Goal: Task Accomplishment & Management: Use online tool/utility

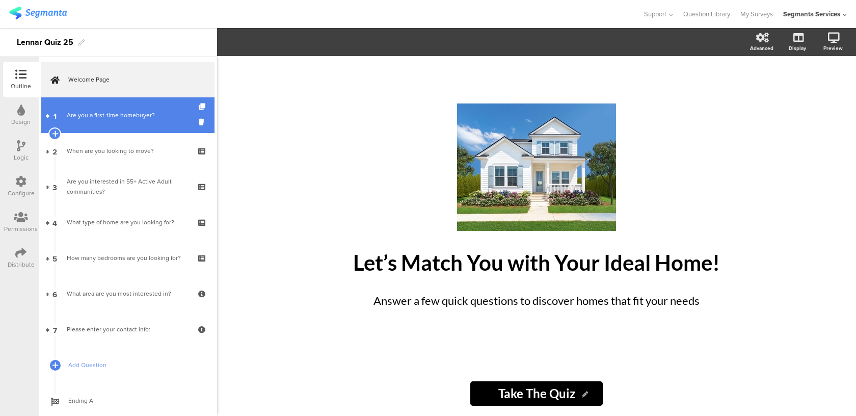
click at [136, 124] on link "1 Are you a first-time homebuyer?" at bounding box center [127, 115] width 173 height 36
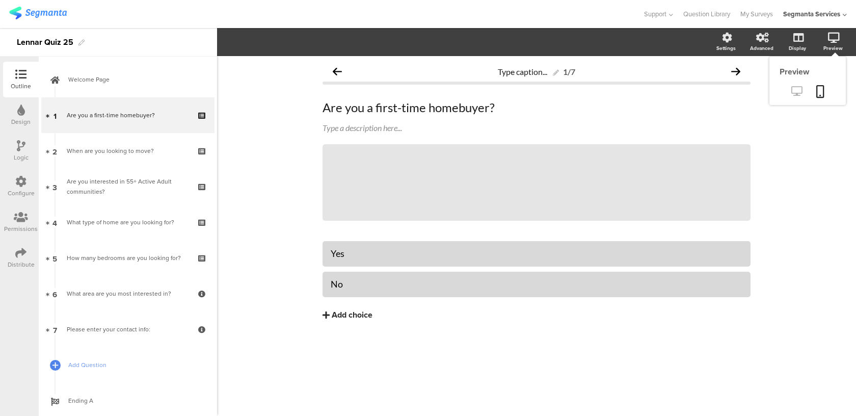
click at [794, 89] on icon at bounding box center [796, 91] width 11 height 10
click at [16, 257] on icon at bounding box center [20, 252] width 11 height 11
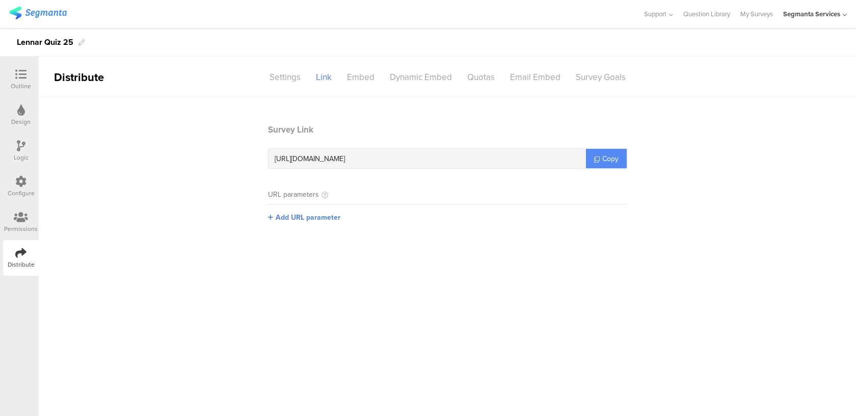
click at [605, 157] on span "Copy" at bounding box center [610, 158] width 16 height 11
click at [38, 72] on div "Outline" at bounding box center [21, 80] width 36 height 36
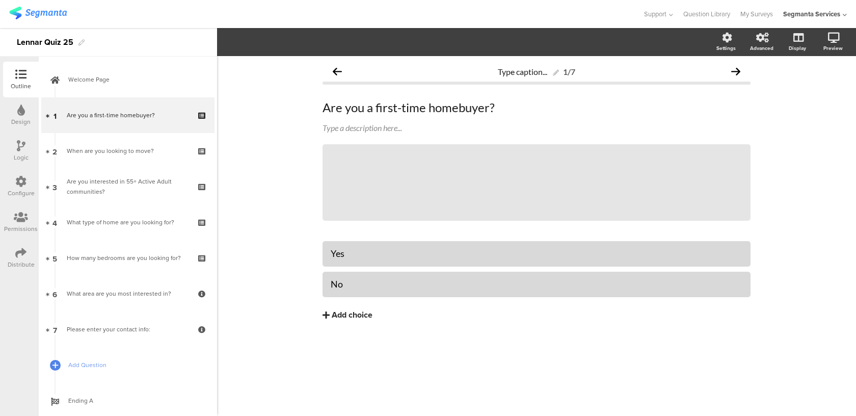
click at [19, 116] on div at bounding box center [21, 110] width 8 height 13
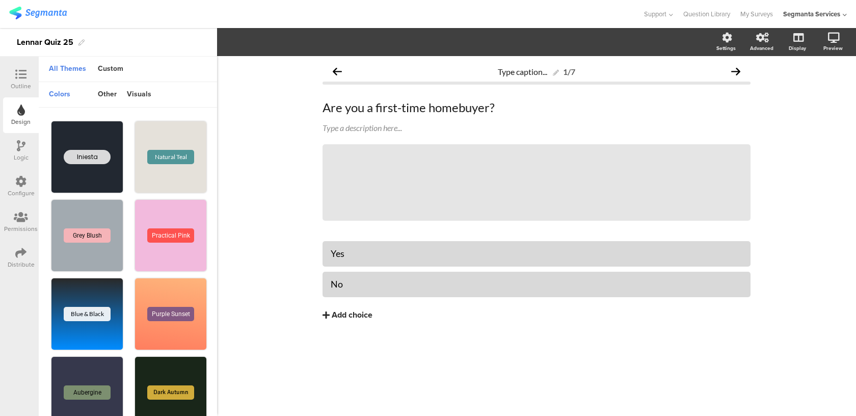
click at [23, 148] on icon at bounding box center [21, 145] width 9 height 11
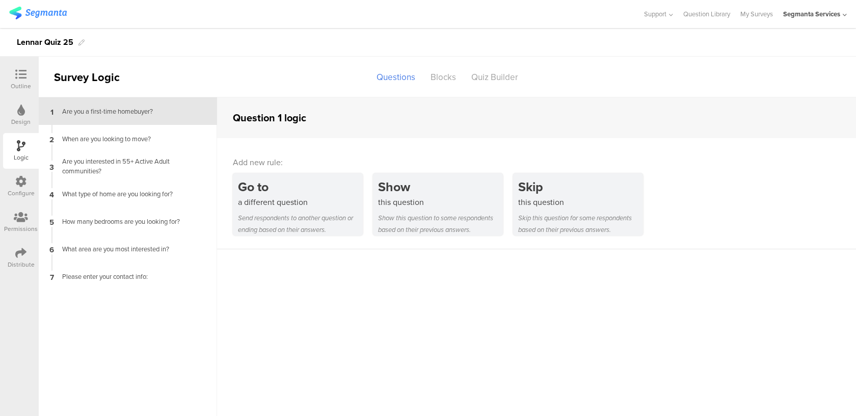
click at [26, 172] on div "Configure" at bounding box center [21, 187] width 36 height 36
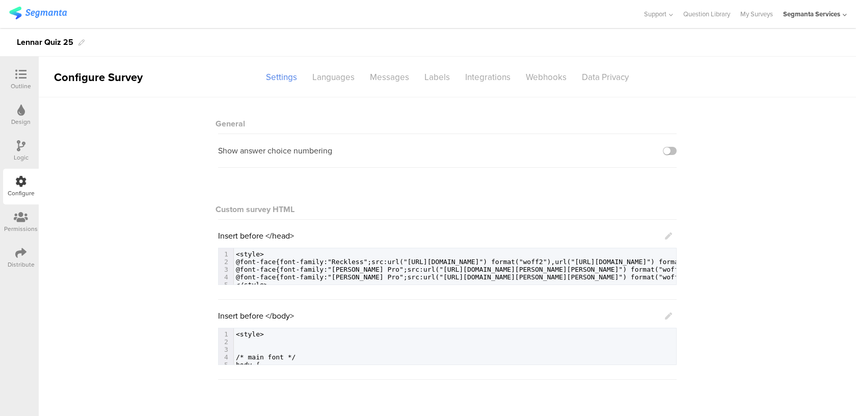
click at [27, 139] on div "Logic" at bounding box center [21, 151] width 36 height 36
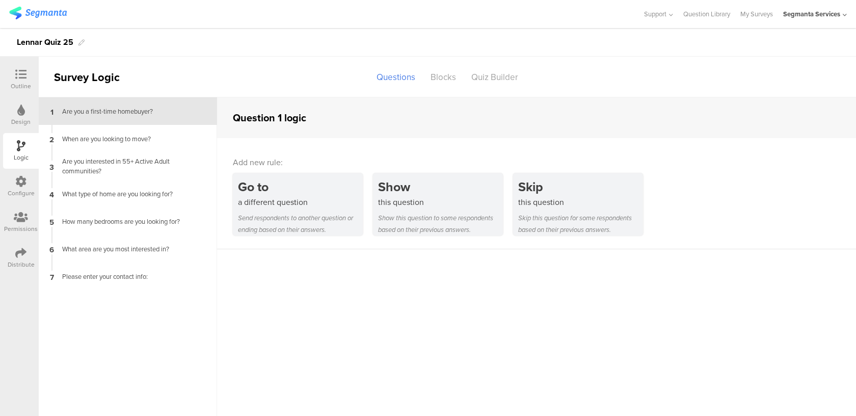
click at [27, 117] on div "Design" at bounding box center [20, 121] width 19 height 9
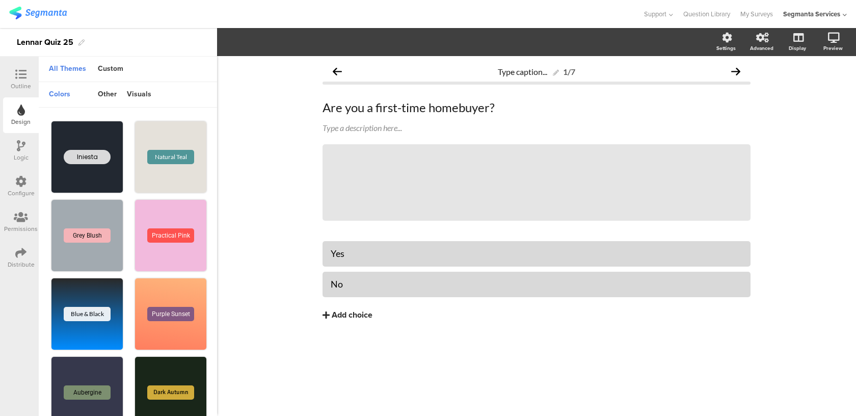
click at [24, 193] on div "Configure" at bounding box center [21, 192] width 27 height 9
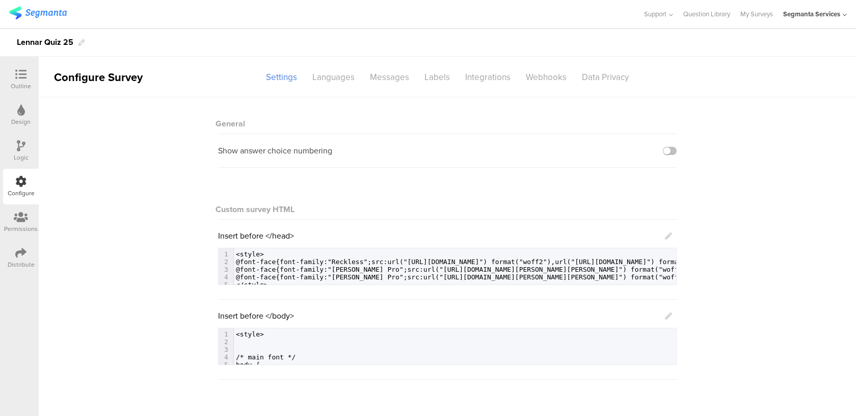
click at [24, 224] on div "Permissions" at bounding box center [21, 228] width 34 height 9
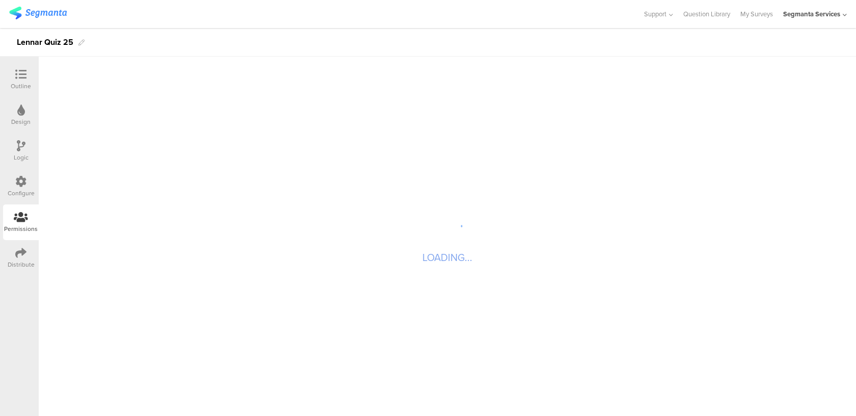
click at [29, 74] on div at bounding box center [21, 75] width 20 height 13
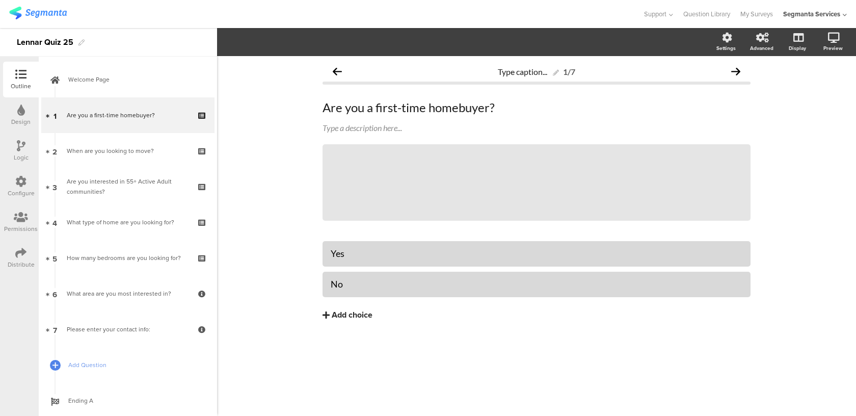
click at [22, 116] on div at bounding box center [21, 110] width 8 height 13
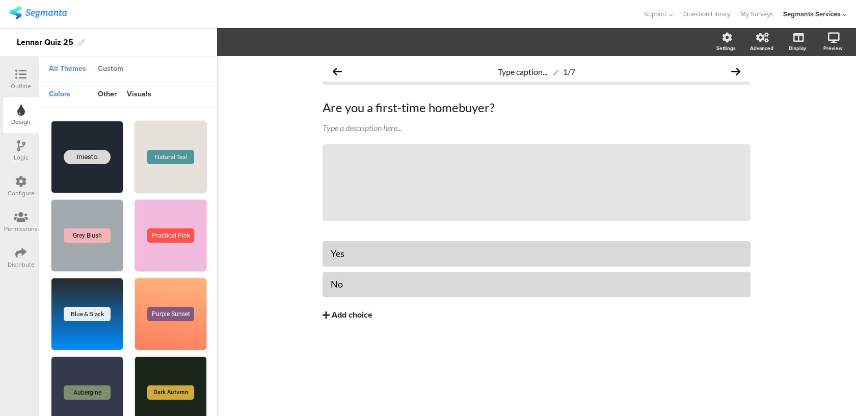
click at [115, 66] on div "Custom" at bounding box center [111, 69] width 36 height 17
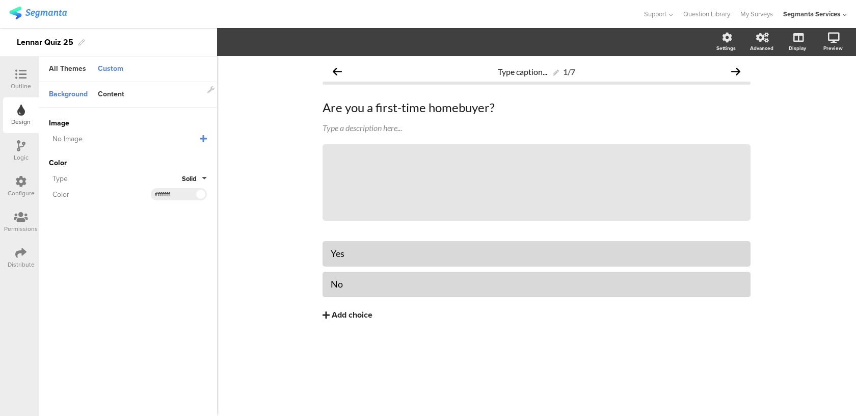
click at [194, 184] on div "Color Type Solid Color #FFFFFF Clear OK #ffffff" at bounding box center [128, 178] width 158 height 43
click at [198, 176] on button "Solid" at bounding box center [194, 179] width 25 height 10
click at [177, 228] on button "Gradient" at bounding box center [168, 222] width 76 height 21
click at [187, 182] on div "Type Gradient" at bounding box center [128, 178] width 158 height 12
click at [188, 179] on span "Gradient" at bounding box center [184, 179] width 26 height 10
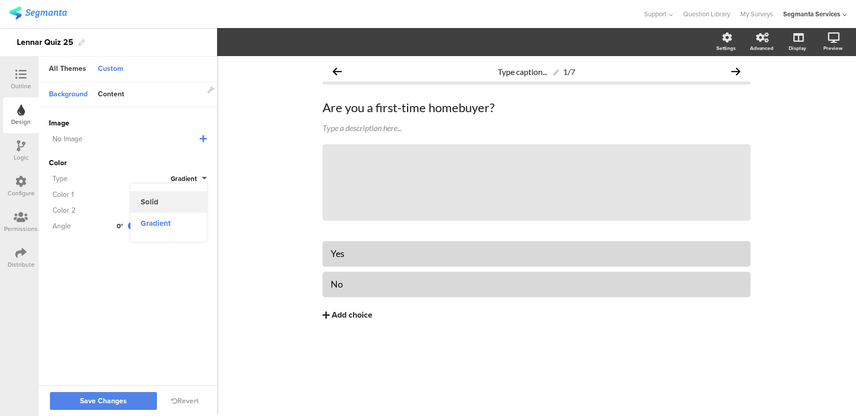
click at [185, 196] on button "Solid" at bounding box center [168, 201] width 76 height 21
click at [117, 92] on div "Content" at bounding box center [111, 94] width 37 height 17
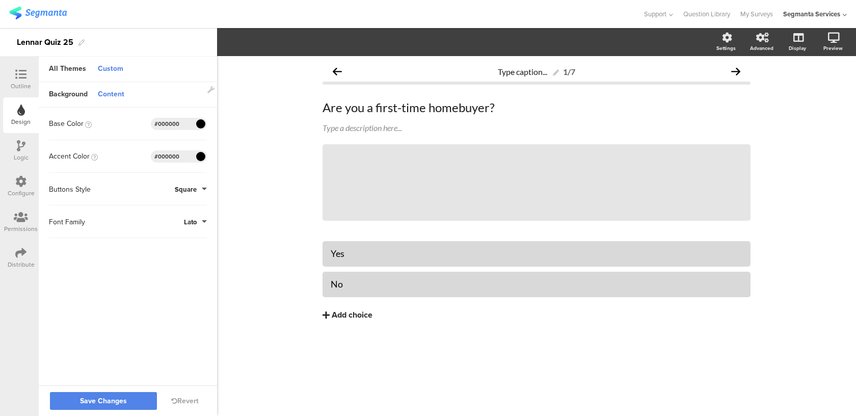
click at [189, 218] on span "Lato" at bounding box center [190, 222] width 13 height 10
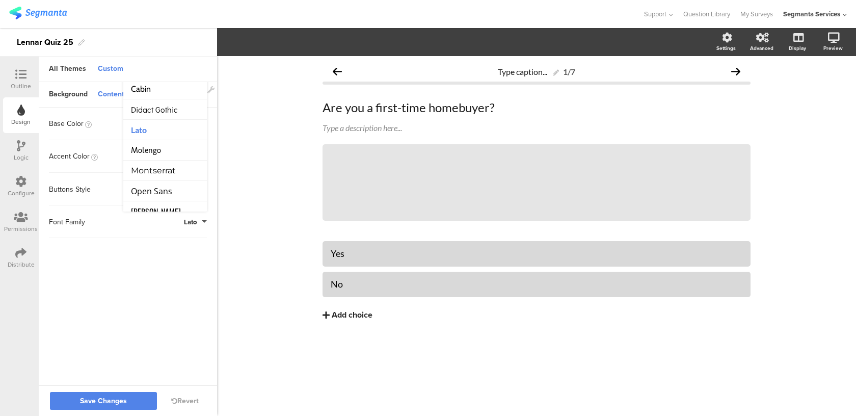
click at [163, 268] on sg-customize-design "Background Content Image No Image Invalid URL or Upload File Color Type Solid C…" at bounding box center [128, 234] width 178 height 305
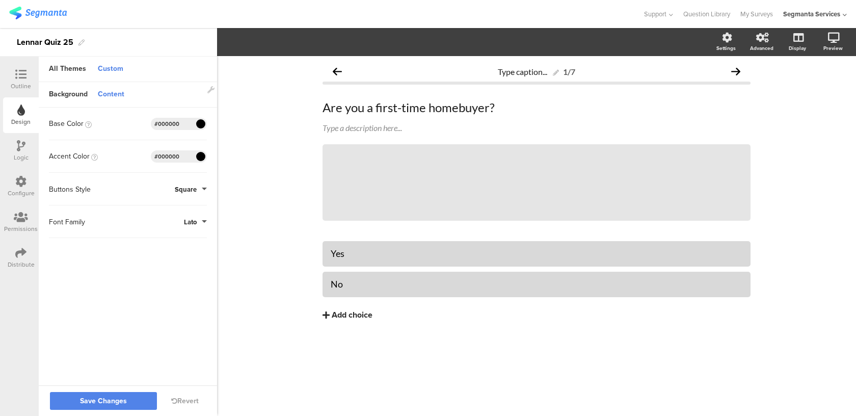
click at [195, 191] on span "Square" at bounding box center [186, 189] width 22 height 10
click at [179, 233] on button "Round" at bounding box center [168, 233] width 76 height 21
click at [126, 398] on button "Save Changes" at bounding box center [103, 401] width 107 height 18
click at [21, 69] on icon at bounding box center [20, 74] width 11 height 11
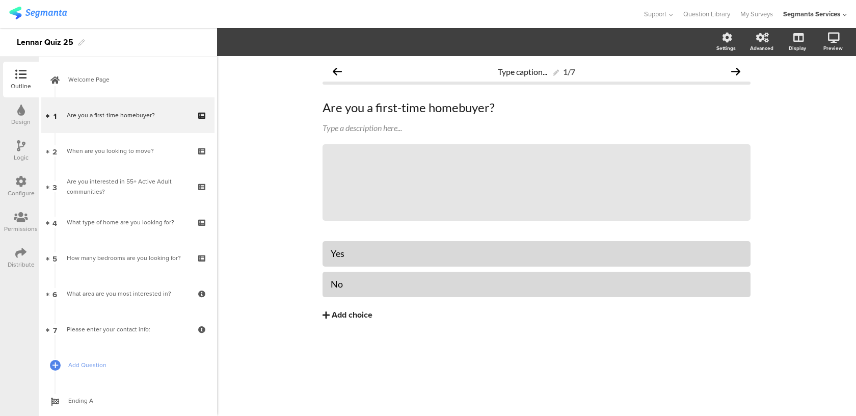
click at [13, 192] on div "Configure" at bounding box center [21, 192] width 27 height 9
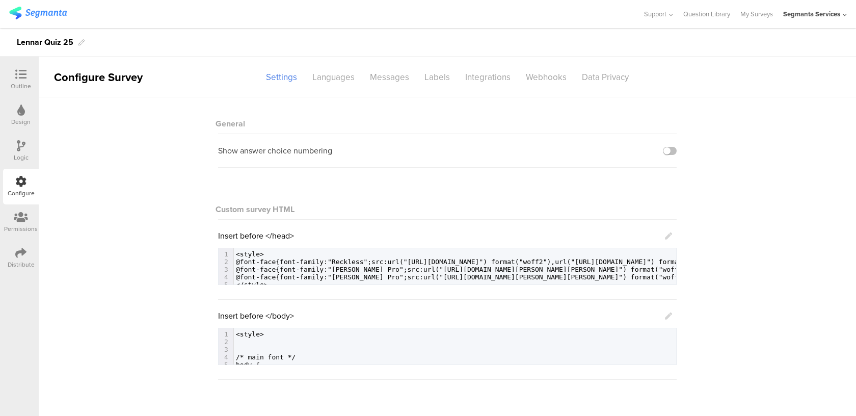
click at [670, 313] on icon at bounding box center [668, 315] width 7 height 7
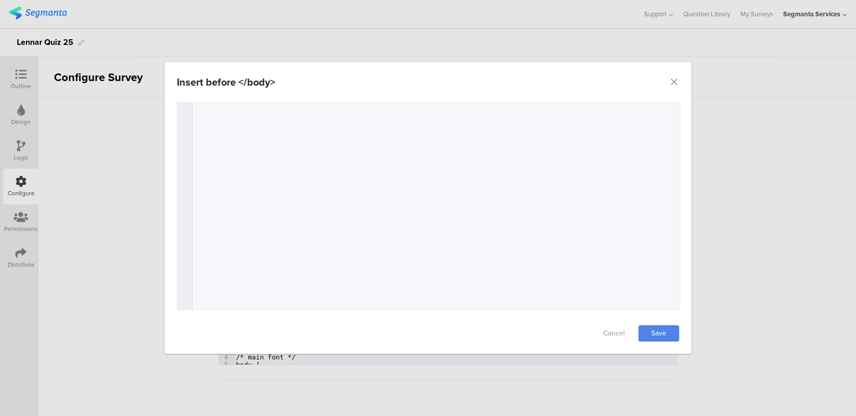
scroll to position [610, 0]
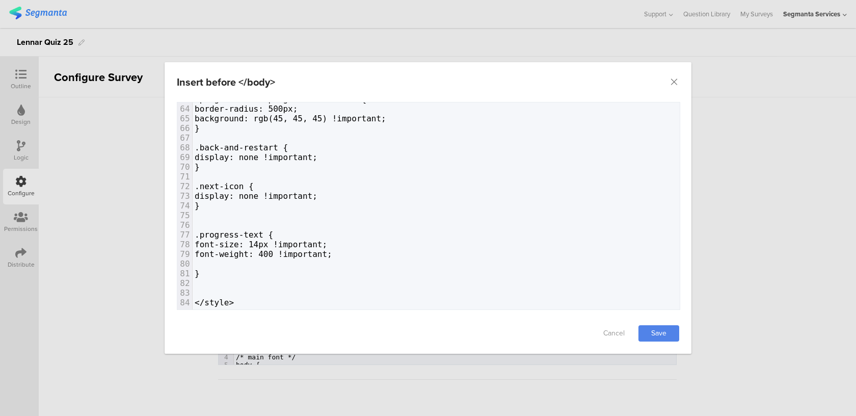
click at [290, 263] on pre "dialog" at bounding box center [436, 264] width 487 height 10
click at [277, 270] on pre "}" at bounding box center [436, 273] width 487 height 10
paste textarea "margin: 0; }"
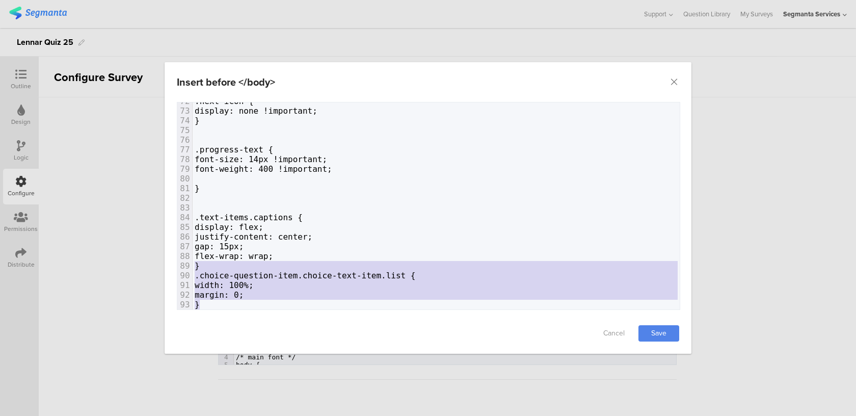
drag, startPoint x: 206, startPoint y: 306, endPoint x: 194, endPoint y: 262, distance: 45.5
click at [194, 262] on div "18 font-weight: 400 !important; 53 54 /* progress bar */ 55 .progress-bar { 56 …" at bounding box center [436, 125] width 487 height 426
type textarea "} .choice-question-item.choice-text-item.list { width: 100%; margin: 0; }"
click at [333, 270] on span ".choice-question-item.choice-text-item.list {" at bounding box center [305, 275] width 221 height 10
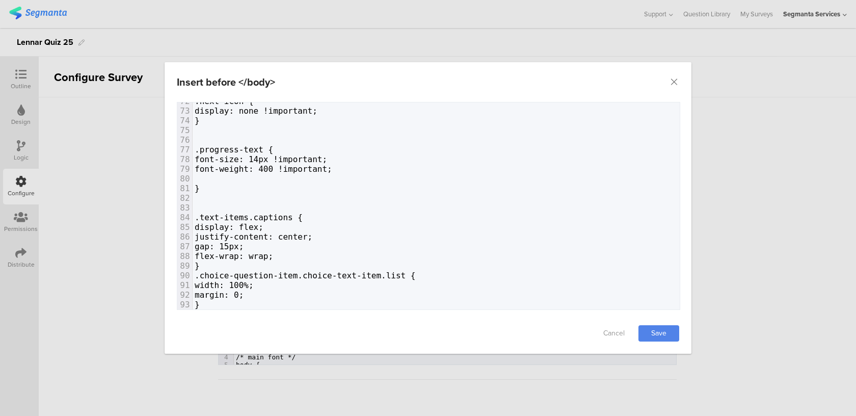
click at [313, 262] on pre "}" at bounding box center [436, 266] width 487 height 10
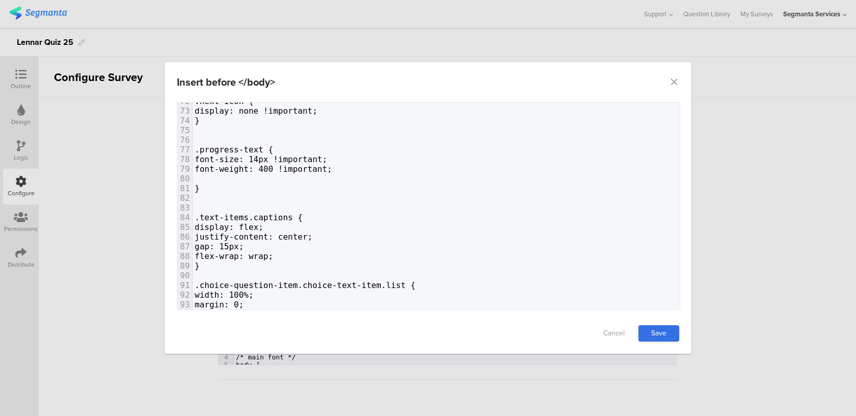
click at [665, 332] on link "Save" at bounding box center [658, 333] width 41 height 16
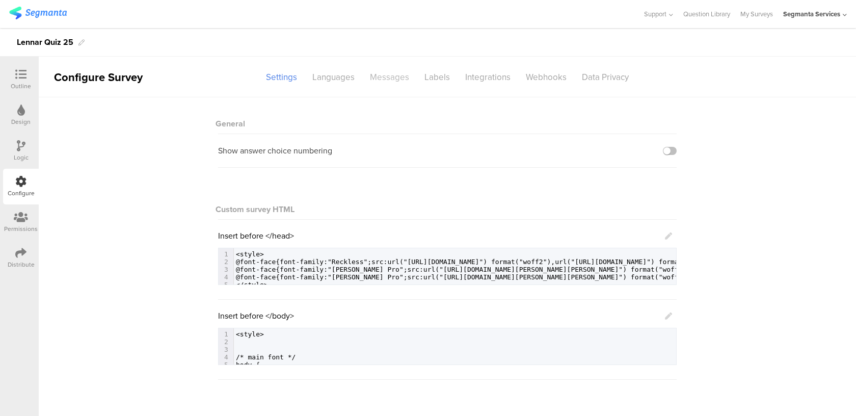
click at [385, 78] on div "Messages" at bounding box center [389, 77] width 55 height 18
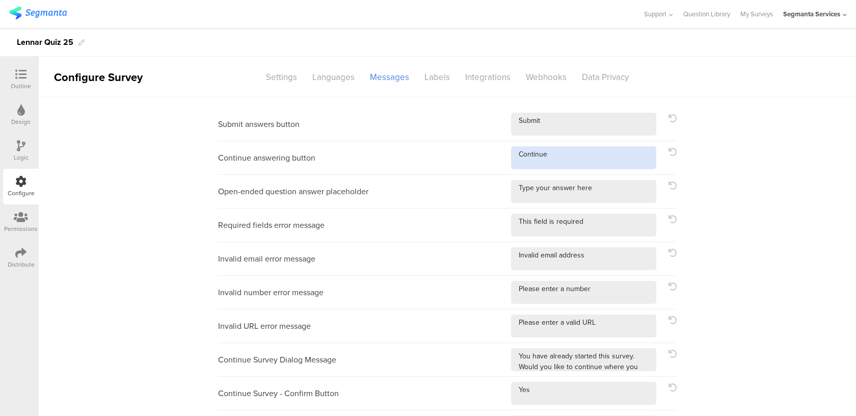
drag, startPoint x: 557, startPoint y: 156, endPoint x: 464, endPoint y: 155, distance: 93.7
click at [464, 155] on div "Continue answering button" at bounding box center [447, 158] width 458 height 34
type textarea "Next Question"
click at [17, 84] on div "Outline" at bounding box center [21, 86] width 20 height 9
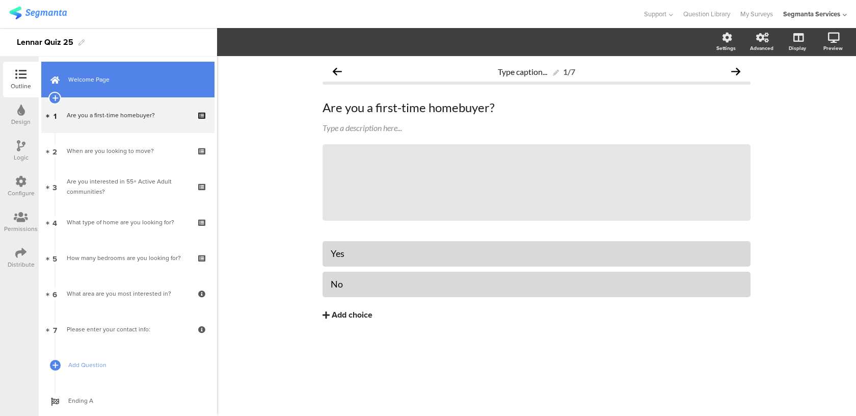
click at [154, 90] on link "Welcome Page" at bounding box center [127, 80] width 173 height 36
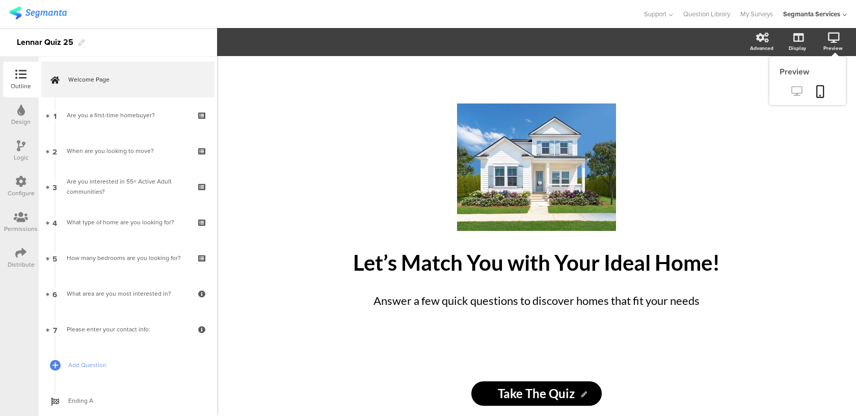
click at [798, 93] on icon at bounding box center [796, 91] width 11 height 10
click at [36, 185] on div "Configure" at bounding box center [21, 187] width 36 height 36
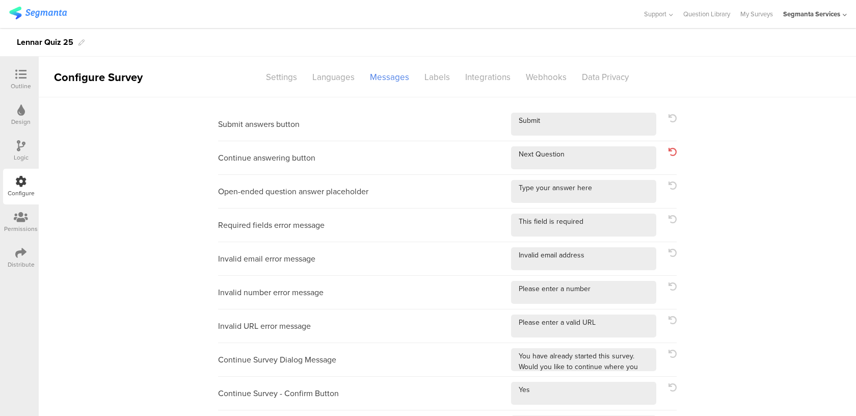
click at [20, 257] on icon at bounding box center [20, 252] width 11 height 11
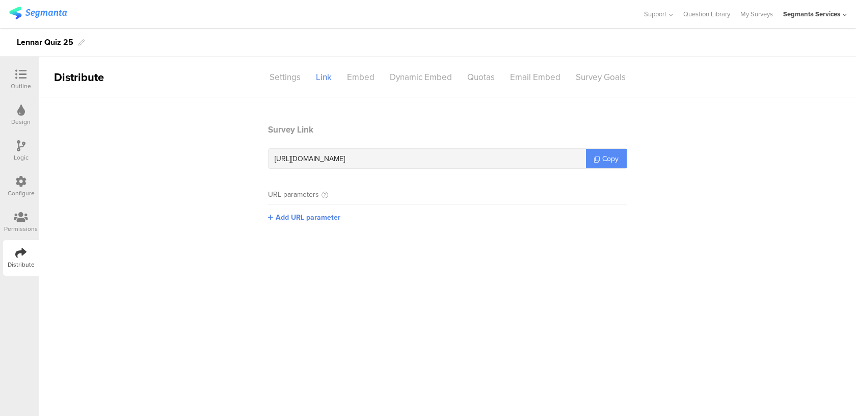
click at [601, 159] on link "Copy" at bounding box center [606, 158] width 41 height 19
click at [19, 191] on div "Configure" at bounding box center [21, 192] width 27 height 9
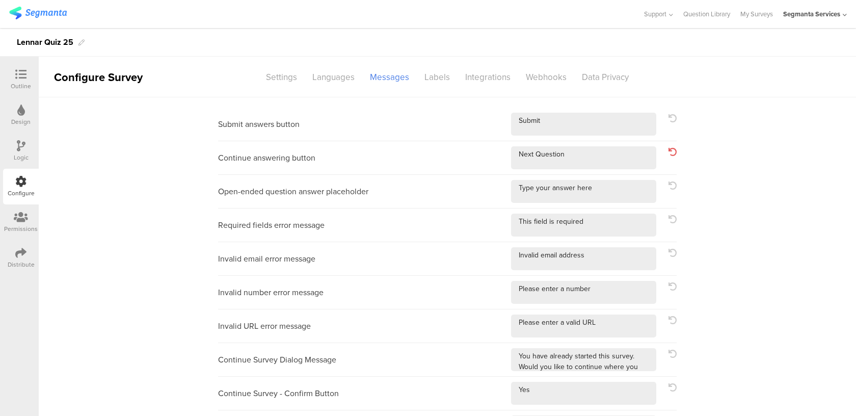
click at [28, 155] on div "Logic" at bounding box center [21, 151] width 36 height 36
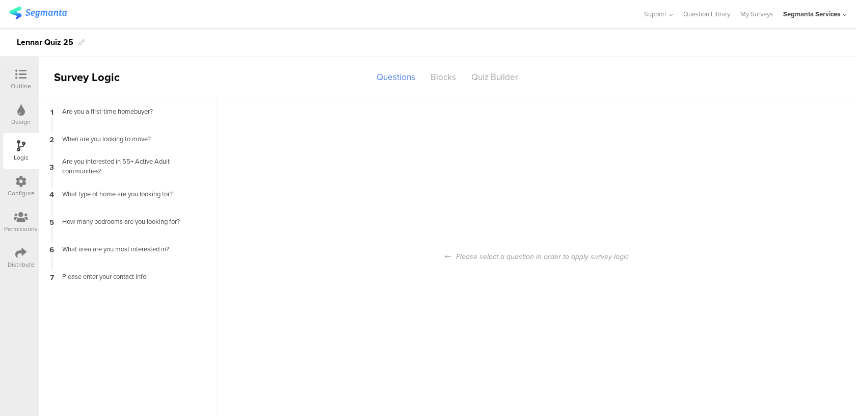
click at [18, 216] on icon at bounding box center [21, 216] width 14 height 11
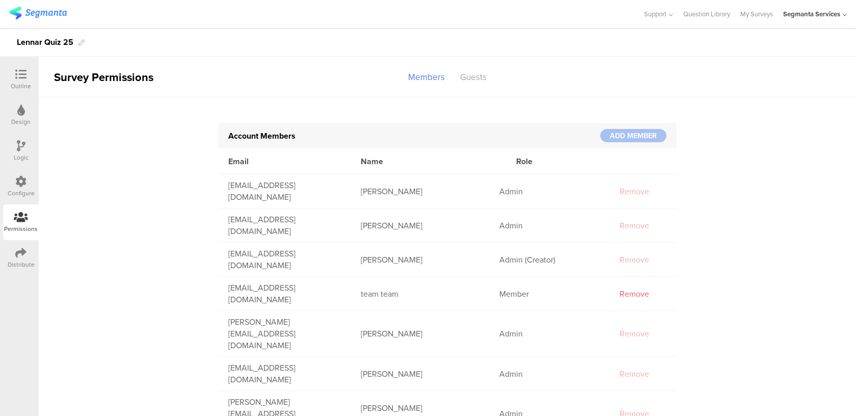
click at [17, 180] on icon at bounding box center [20, 181] width 11 height 11
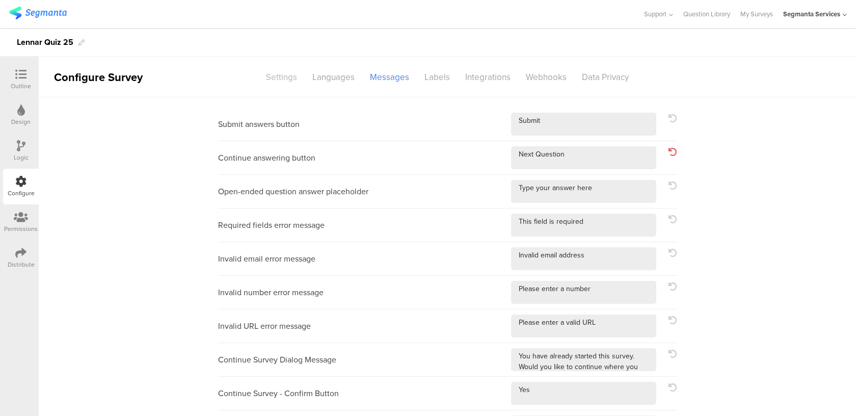
click at [287, 73] on div "Settings" at bounding box center [281, 77] width 46 height 18
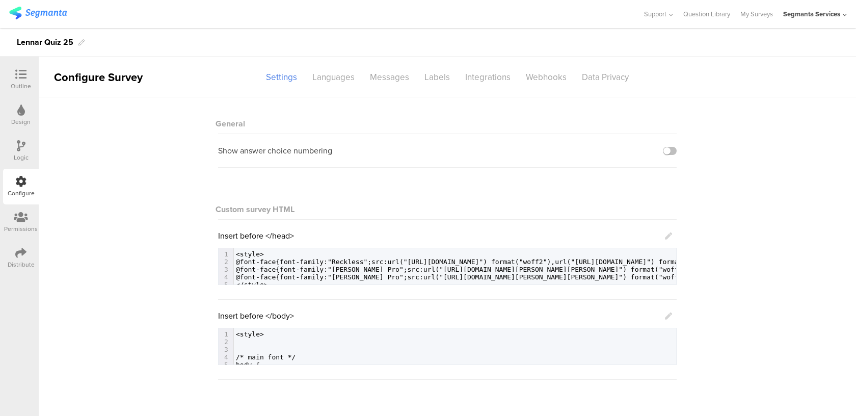
click at [668, 313] on icon at bounding box center [668, 315] width 7 height 7
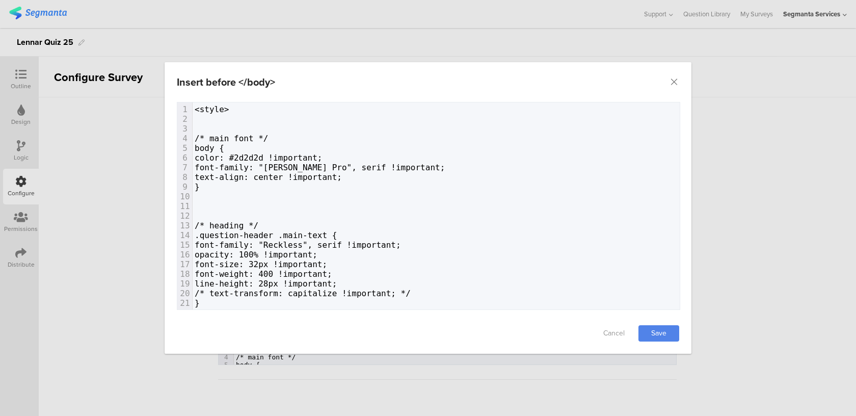
click at [264, 81] on div "Insert before </body>" at bounding box center [226, 81] width 98 height 15
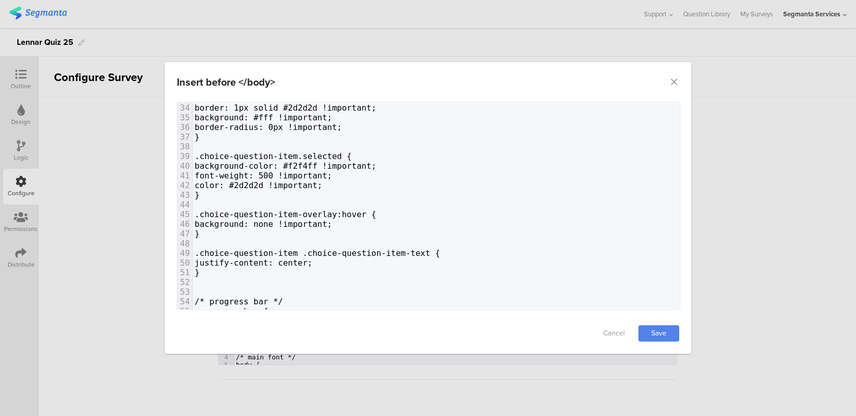
scroll to position [322, 0]
type textarea "!important;"
drag, startPoint x: 353, startPoint y: 223, endPoint x: 299, endPoint y: 220, distance: 54.1
click at [299, 220] on pre "background: none !important;" at bounding box center [436, 223] width 487 height 10
click at [345, 264] on pre "justify-content: center;" at bounding box center [436, 262] width 487 height 10
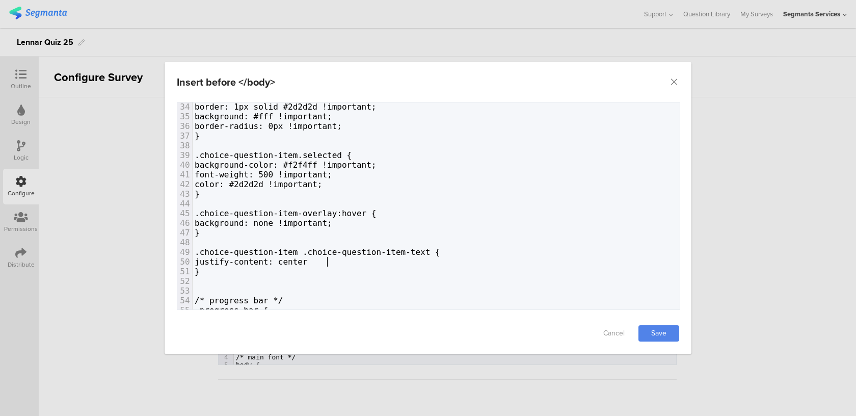
scroll to position [0, 4]
paste textarea "dialog"
click at [650, 331] on link "Save" at bounding box center [658, 333] width 41 height 16
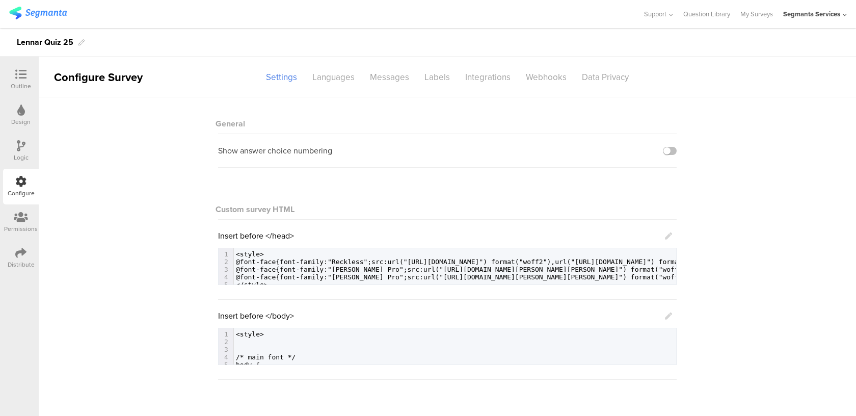
click at [668, 316] on icon at bounding box center [668, 315] width 7 height 7
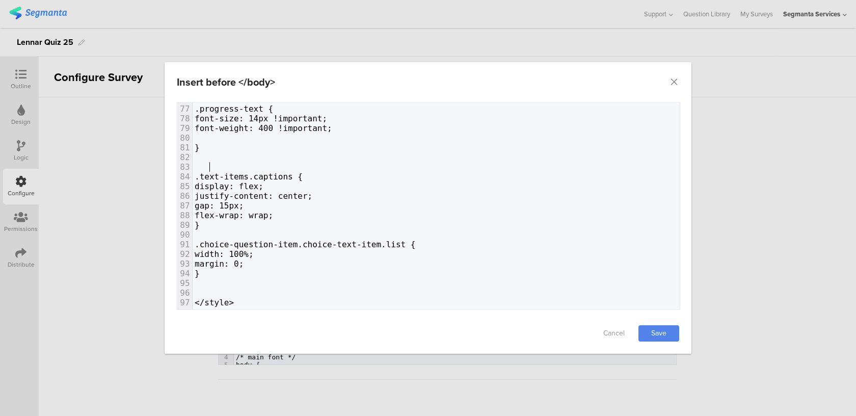
scroll to position [0, 4]
click at [223, 162] on pre "dialog" at bounding box center [436, 167] width 487 height 10
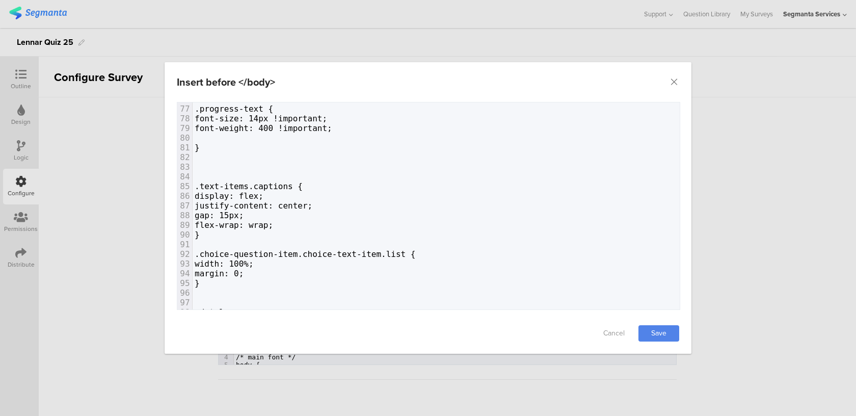
scroll to position [746, 0]
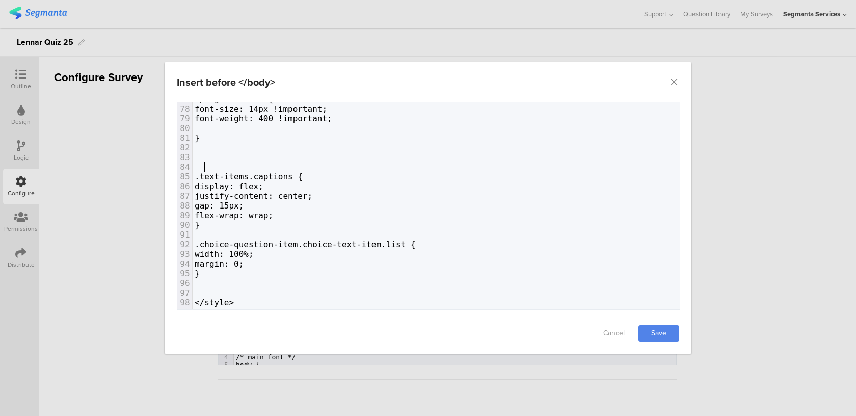
click at [222, 283] on pre "dialog" at bounding box center [436, 283] width 487 height 10
type textarea "/* CTA */"
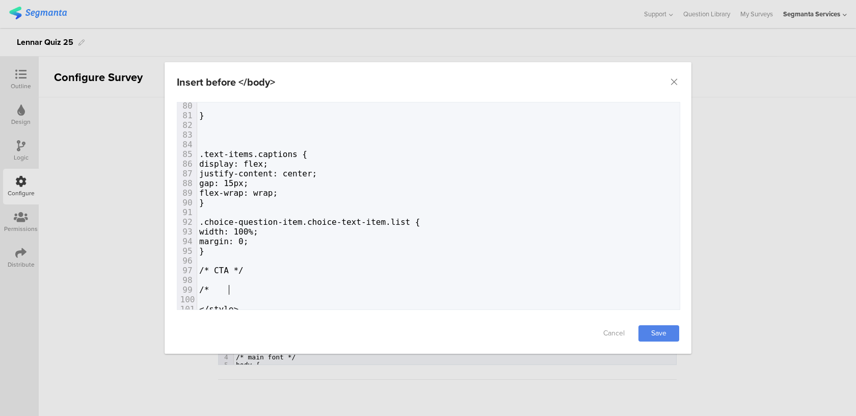
scroll to position [0, 13]
type textarea "/* Submit */"
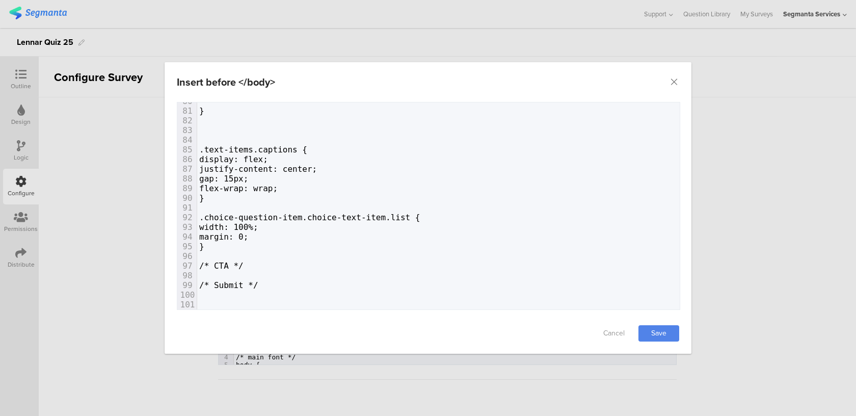
paste textarea "dialog"
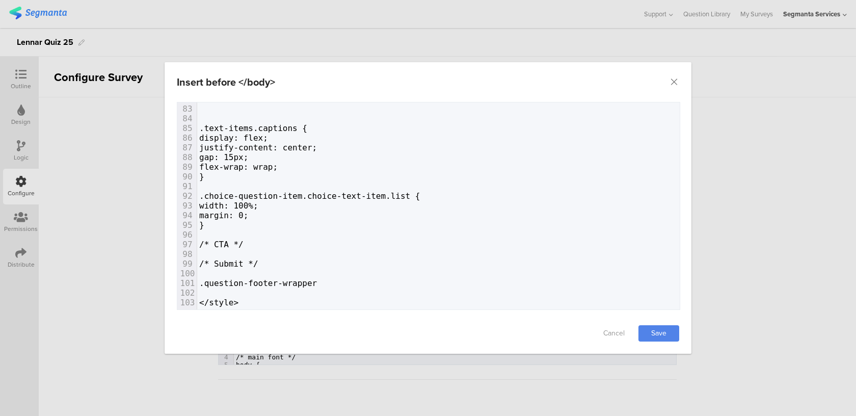
type textarea "{"
type textarea "}"
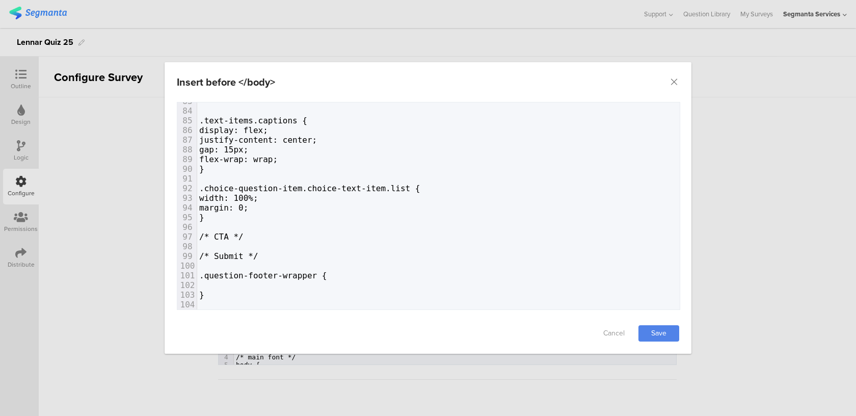
click at [265, 281] on pre "dialog" at bounding box center [438, 285] width 482 height 10
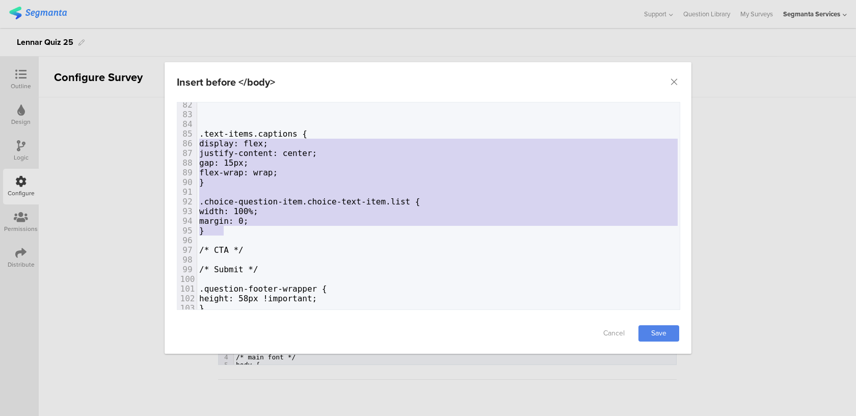
type textarea ".text-items.captions { display: flex; justify-content: center; gap: 15px; flex-…"
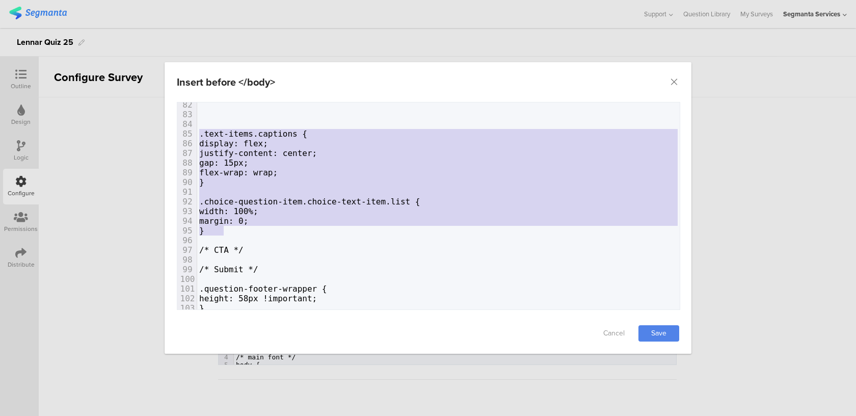
drag, startPoint x: 230, startPoint y: 229, endPoint x: 169, endPoint y: 134, distance: 113.0
click at [169, 134] on div "Failed saving changes. If the problem persists please contact us at [EMAIL_ADDR…" at bounding box center [428, 207] width 527 height 211
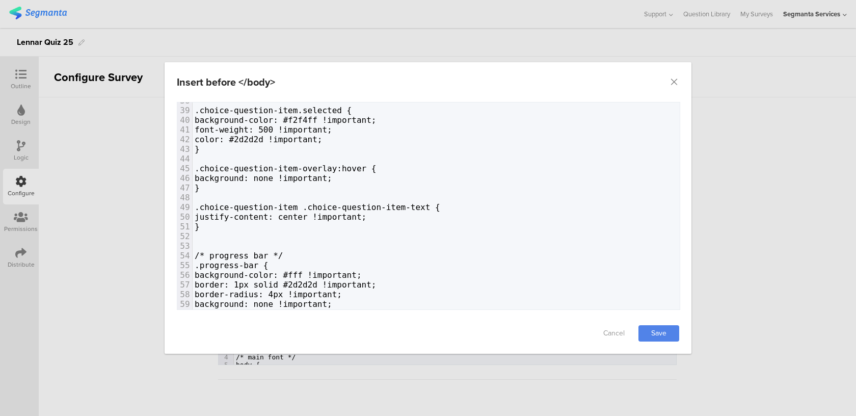
click at [246, 228] on pre "}" at bounding box center [436, 227] width 487 height 10
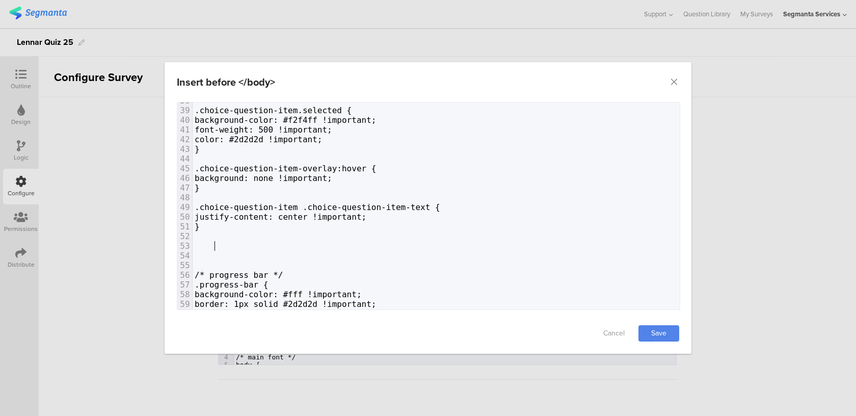
paste textarea "dialog"
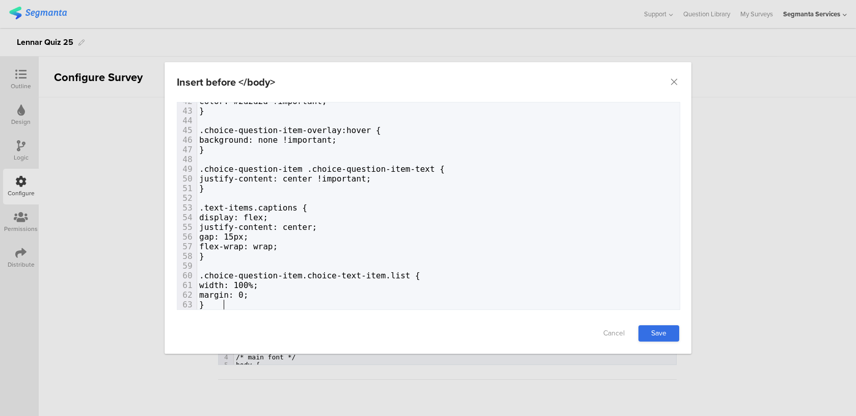
click at [653, 330] on link "Save" at bounding box center [658, 333] width 41 height 16
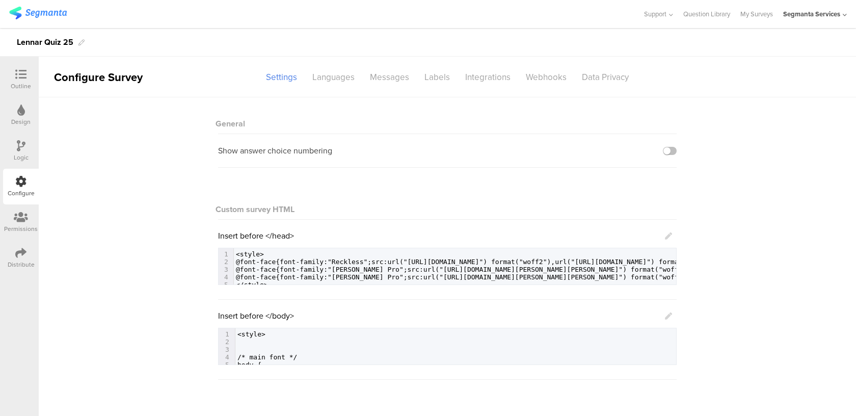
click at [669, 314] on icon at bounding box center [668, 315] width 7 height 7
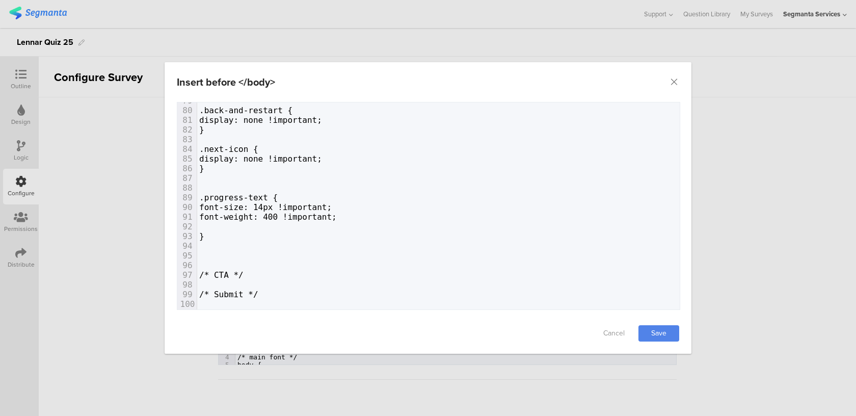
scroll to position [823, 0]
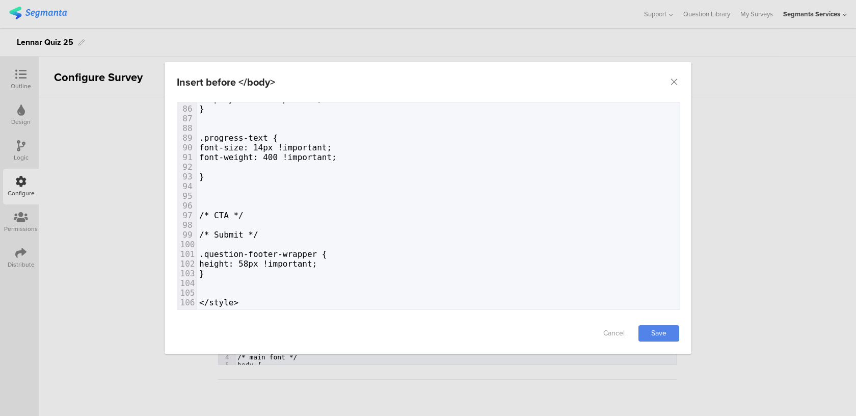
click at [249, 285] on pre "dialog" at bounding box center [438, 283] width 482 height 10
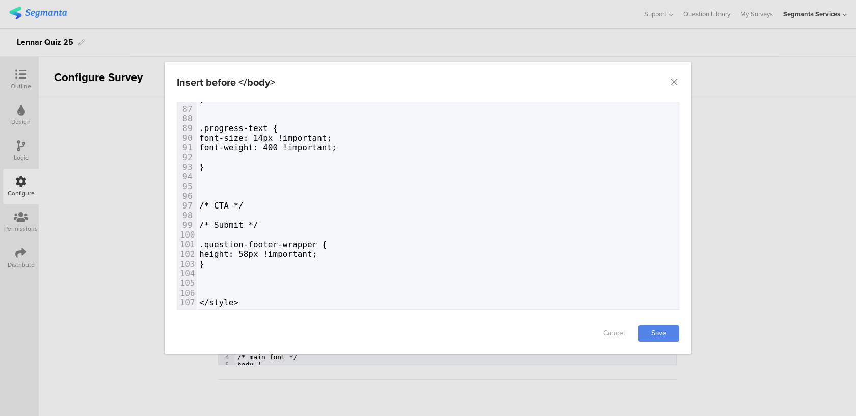
paste textarea "}"
type textarea "}"
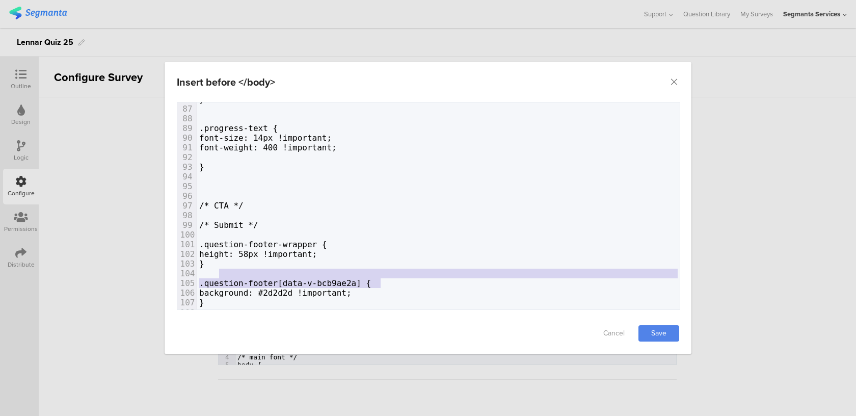
type textarea "[data-v-bcb9ae2a]"
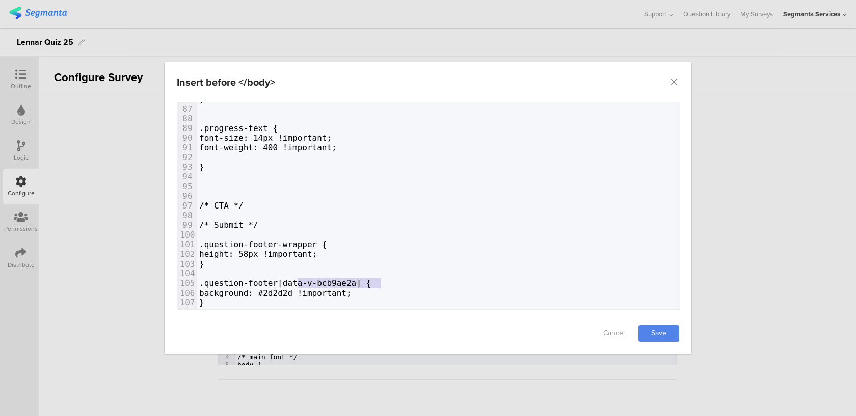
drag, startPoint x: 383, startPoint y: 280, endPoint x: 299, endPoint y: 278, distance: 84.1
click at [299, 278] on span ".question-footer[data-v-bcb9ae2a] {" at bounding box center [285, 283] width 172 height 10
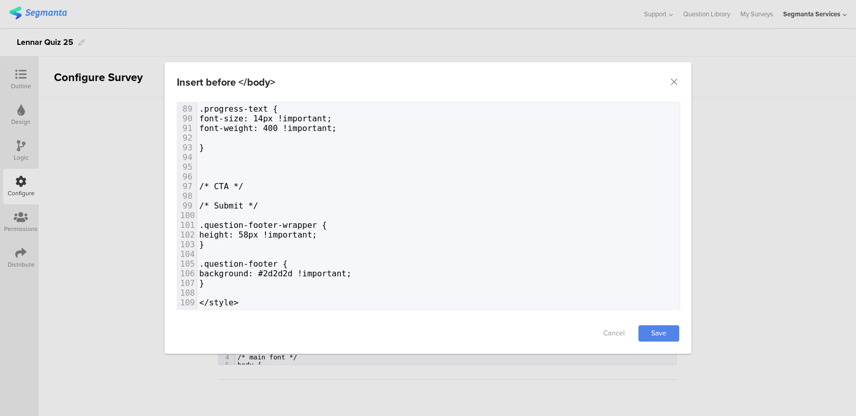
click at [272, 280] on pre "}" at bounding box center [438, 283] width 482 height 10
paste textarea "t;"
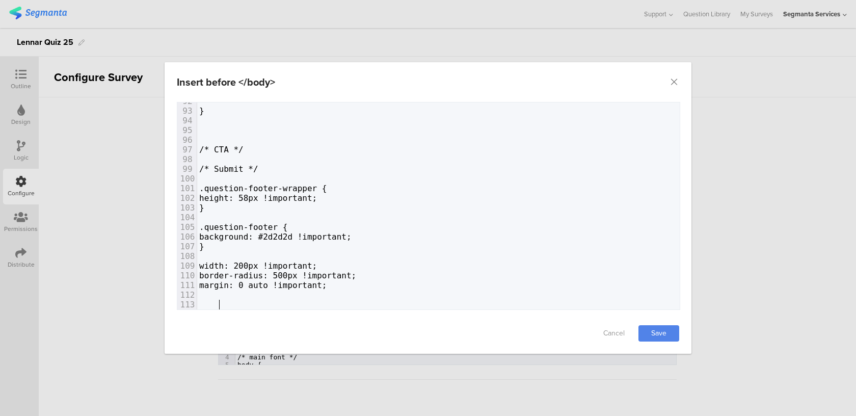
scroll to position [910, 0]
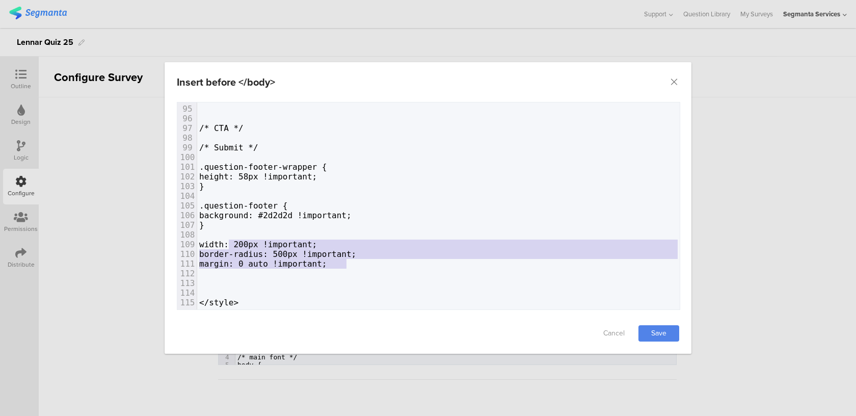
type textarea "width: 200px !important; border-radius: 500px !important; margin: 0 auto !impor…"
drag, startPoint x: 354, startPoint y: 265, endPoint x: 218, endPoint y: 240, distance: 138.4
click at [218, 240] on div "65 66 /* progress bar */ 67 .progress-bar { 68 background-color: #fff !importan…" at bounding box center [438, 61] width 482 height 494
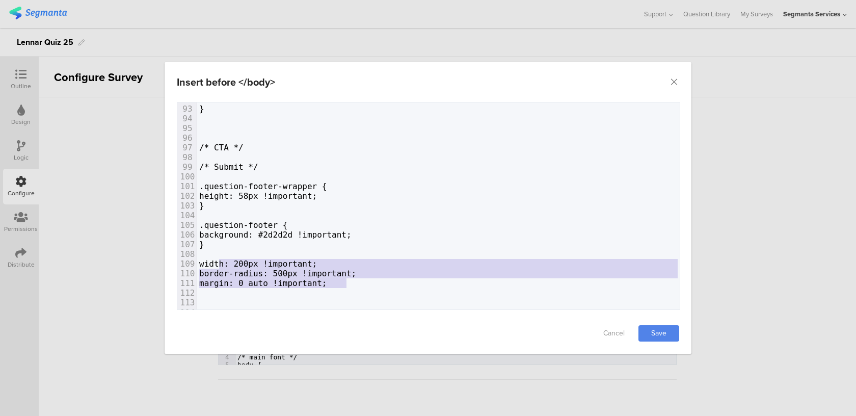
scroll to position [891, 0]
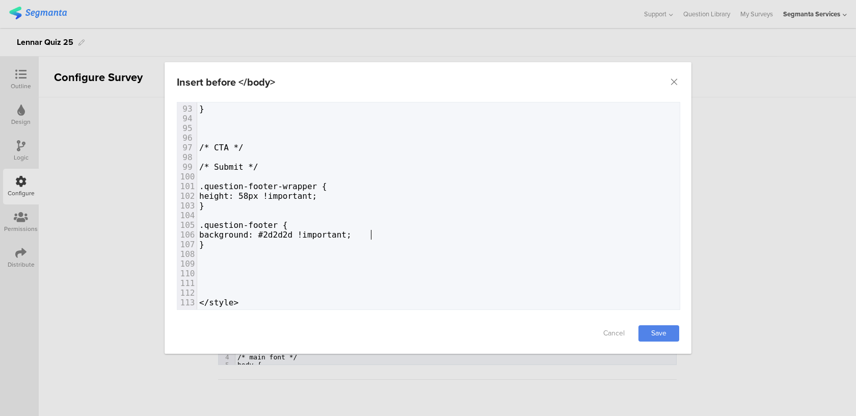
click at [378, 236] on pre "background: #2d2d2d !important;" at bounding box center [438, 235] width 482 height 10
paste textarea "dialog"
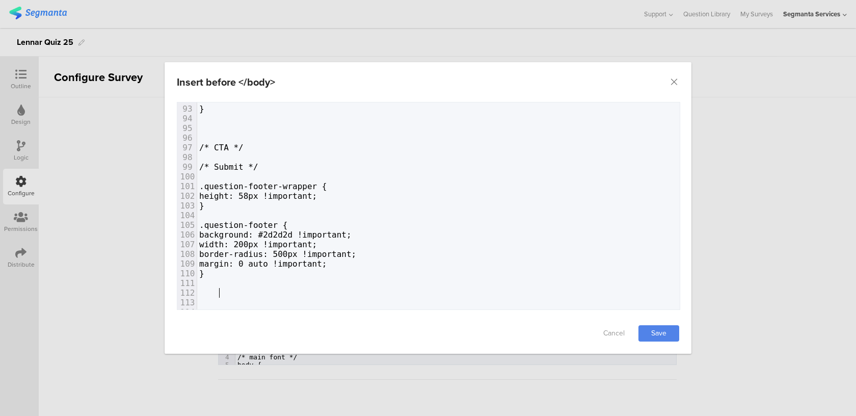
click at [337, 293] on pre "dialog" at bounding box center [438, 293] width 482 height 10
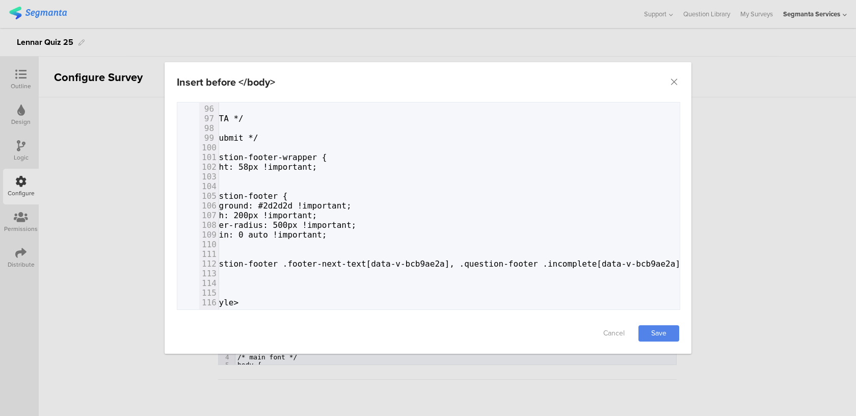
scroll to position [0, 0]
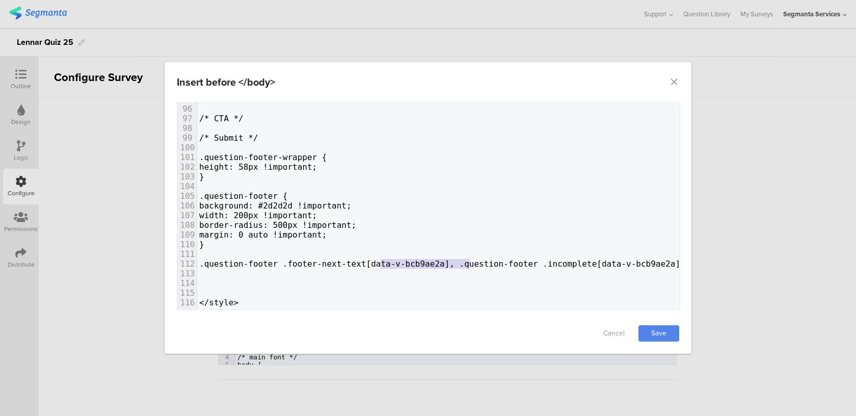
type textarea "[data-v-bcb9ae2a]"
drag, startPoint x: 468, startPoint y: 260, endPoint x: 387, endPoint y: 260, distance: 81.0
click at [387, 260] on span ".question-footer .footer-next-text[data-v-bcb9ae2a], .question-footer .incomple…" at bounding box center [439, 264] width 481 height 10
type textarea "[data-v-bcb9ae2a]"
drag, startPoint x: 533, startPoint y: 262, endPoint x: 627, endPoint y: 266, distance: 93.8
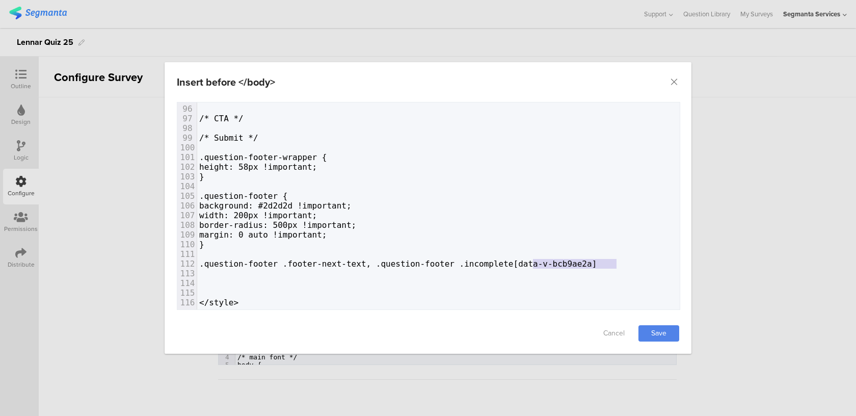
click at [627, 266] on pre ".question-footer .footer-next-text, .question-footer .incomplete[data-v-bcb9ae2…" at bounding box center [438, 264] width 482 height 10
type textarea "{"
type textarea "}"
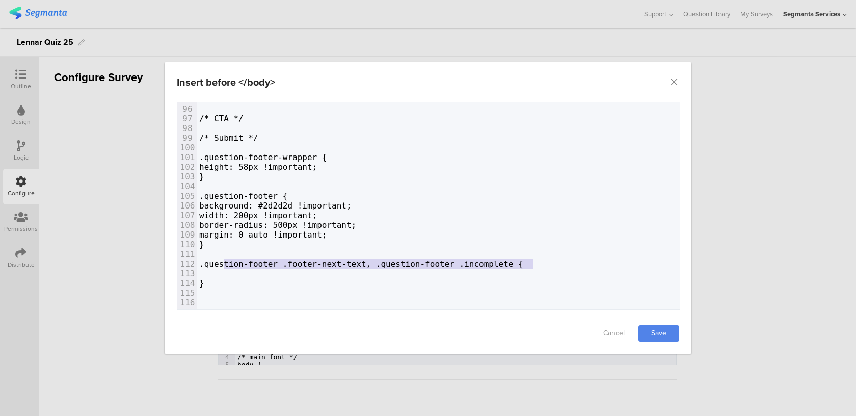
type textarea ".question-footer .footer-next-text, .question-footer .incomplete"
drag, startPoint x: 532, startPoint y: 260, endPoint x: 219, endPoint y: 261, distance: 312.8
click at [219, 261] on span ".question-footer .footer-next-text, .question-footer .incomplete {" at bounding box center [361, 264] width 324 height 10
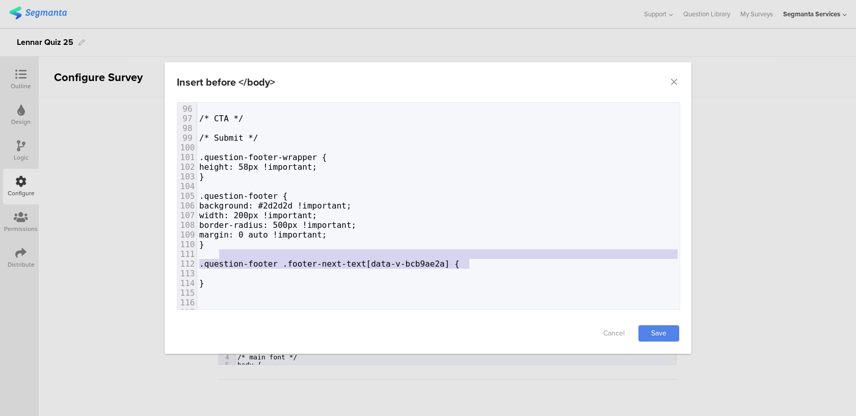
type textarea "[data-v-bcb9ae2a]"
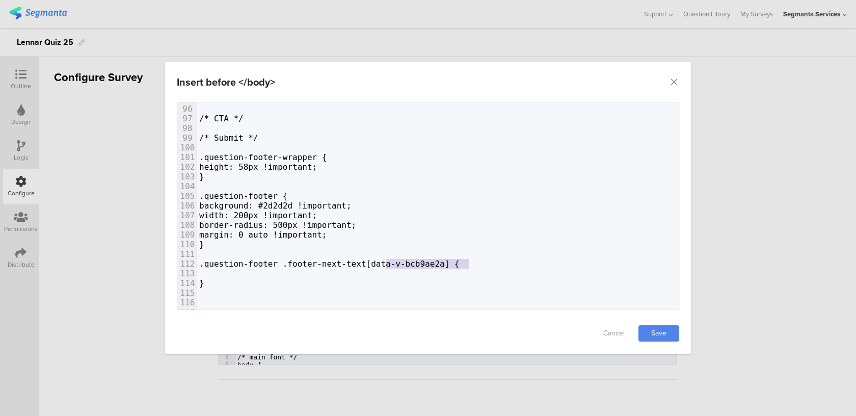
drag, startPoint x: 471, startPoint y: 260, endPoint x: 386, endPoint y: 259, distance: 85.1
click at [386, 259] on span ".question-footer .footer-next-text[data-v-bcb9ae2a] {" at bounding box center [329, 264] width 260 height 10
click at [418, 264] on pre ".question-footer .footer-next-text {" at bounding box center [438, 264] width 482 height 10
click at [204, 299] on span "}" at bounding box center [201, 302] width 5 height 10
click at [204, 290] on span "dialog" at bounding box center [209, 293] width 20 height 10
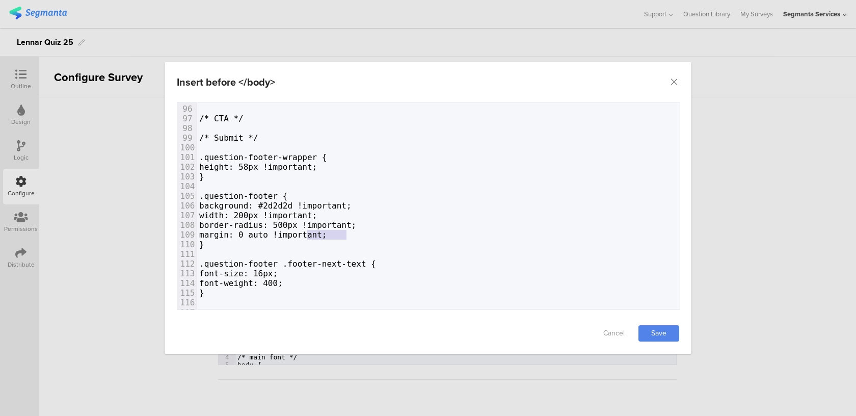
type textarea "!important;"
drag, startPoint x: 348, startPoint y: 234, endPoint x: 294, endPoint y: 233, distance: 54.0
click at [294, 233] on pre "margin: 0 auto !important;" at bounding box center [438, 235] width 482 height 10
click at [312, 269] on pre "font-size: 16px;" at bounding box center [438, 273] width 482 height 10
paste textarea "dialog"
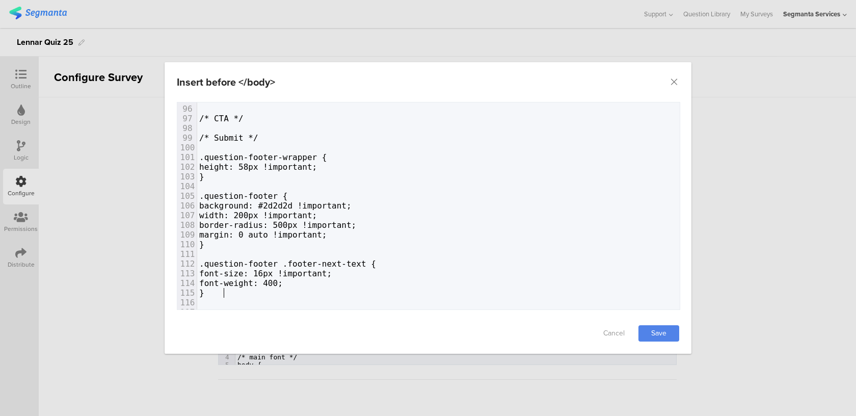
click at [309, 288] on pre "}" at bounding box center [438, 293] width 482 height 10
click at [283, 284] on span "font-weight: 400;" at bounding box center [241, 283] width 84 height 10
click at [667, 333] on link "Save" at bounding box center [658, 333] width 41 height 16
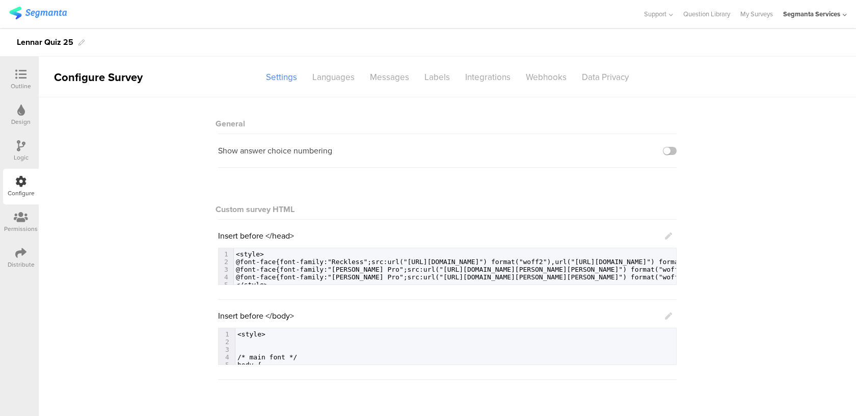
click at [668, 316] on icon at bounding box center [668, 315] width 7 height 7
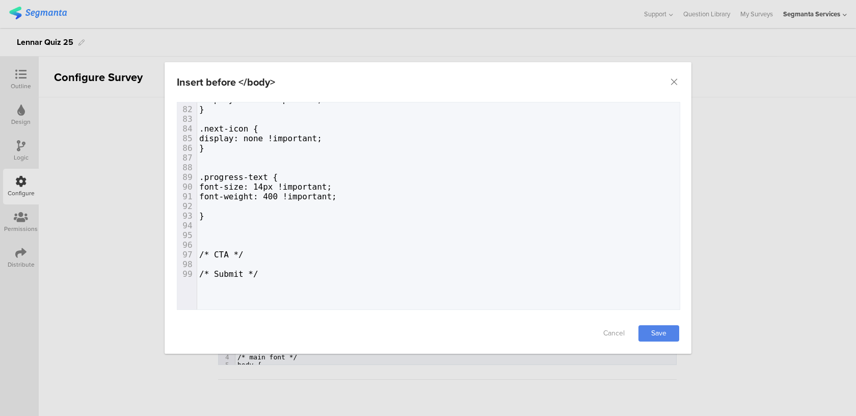
scroll to position [949, 0]
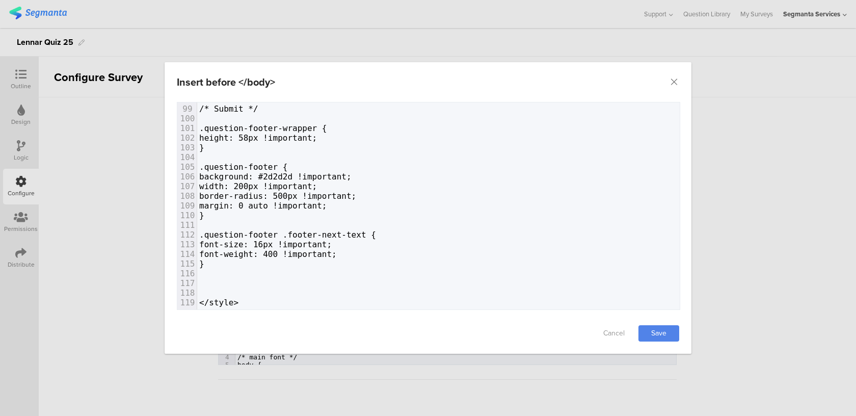
click at [288, 279] on pre "dialog" at bounding box center [438, 283] width 482 height 10
paste textarea "dialog"
type textarea "{"
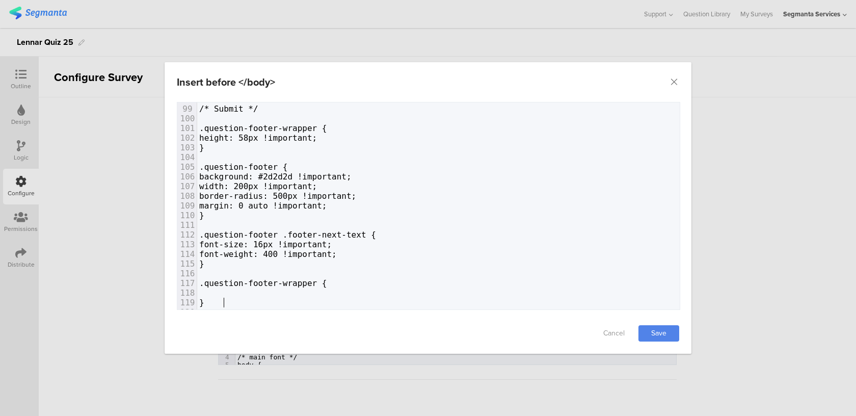
type textarea "}"
click at [269, 294] on pre "dialog" at bounding box center [438, 293] width 482 height 10
paste textarea "dialog"
drag, startPoint x: 238, startPoint y: 291, endPoint x: 221, endPoint y: 291, distance: 17.3
click at [221, 291] on span "margin-bottom: 24px;" at bounding box center [248, 293] width 98 height 10
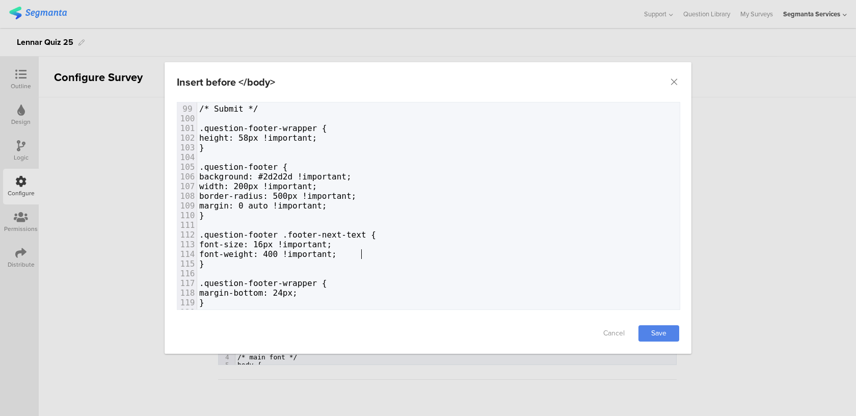
type textarea "!important;"
drag, startPoint x: 360, startPoint y: 254, endPoint x: 301, endPoint y: 253, distance: 59.1
click at [302, 253] on span "font-weight: 400 !important;" at bounding box center [268, 254] width 138 height 10
click at [297, 294] on span "margin-bottom: 24px;" at bounding box center [248, 293] width 98 height 10
paste textarea "dialog"
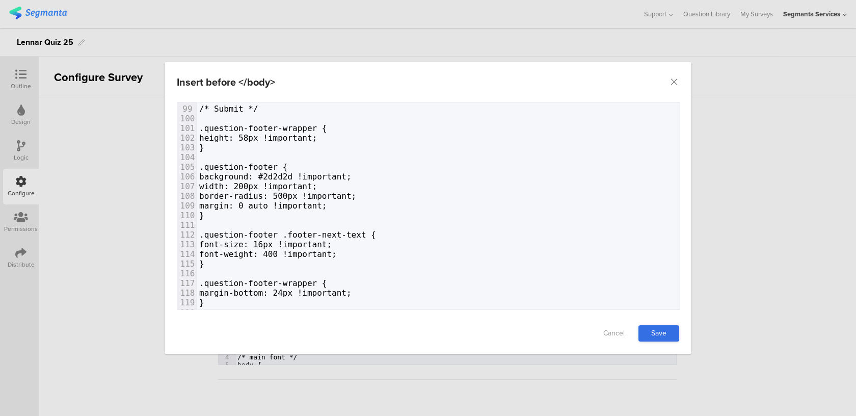
click at [666, 330] on link "Save" at bounding box center [658, 333] width 41 height 16
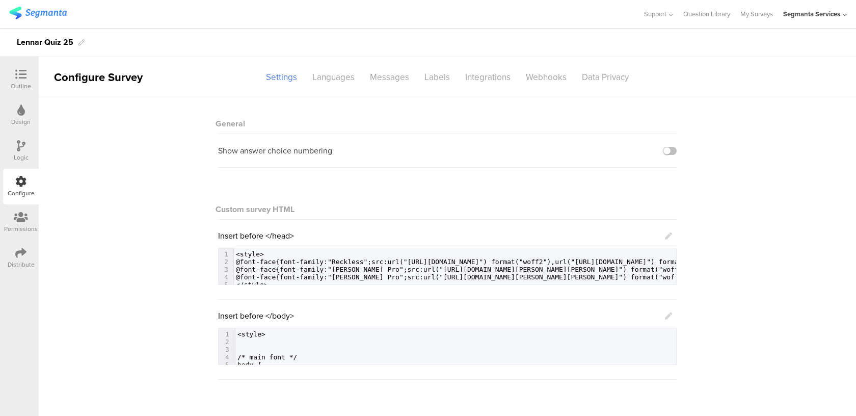
click at [384, 86] on sg-section-page-header "Configure Survey Settings Languages Messages Labels Integrations Webhooks Data …" at bounding box center [447, 77] width 817 height 41
click at [384, 77] on div "Messages" at bounding box center [389, 77] width 55 height 18
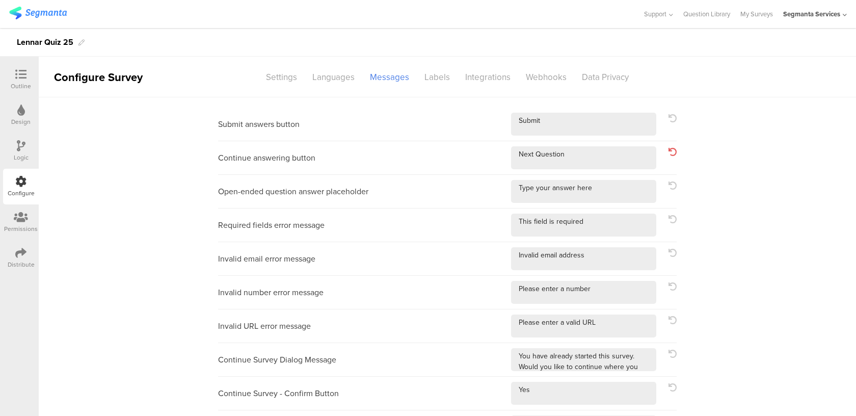
click at [495, 156] on div "Continue answering button" at bounding box center [447, 158] width 458 height 34
click at [552, 159] on textarea at bounding box center [583, 157] width 145 height 23
drag, startPoint x: 585, startPoint y: 153, endPoint x: 470, endPoint y: 145, distance: 115.9
click at [470, 145] on div "Continue answering button" at bounding box center [447, 158] width 458 height 34
click at [583, 113] on textarea at bounding box center [583, 124] width 145 height 23
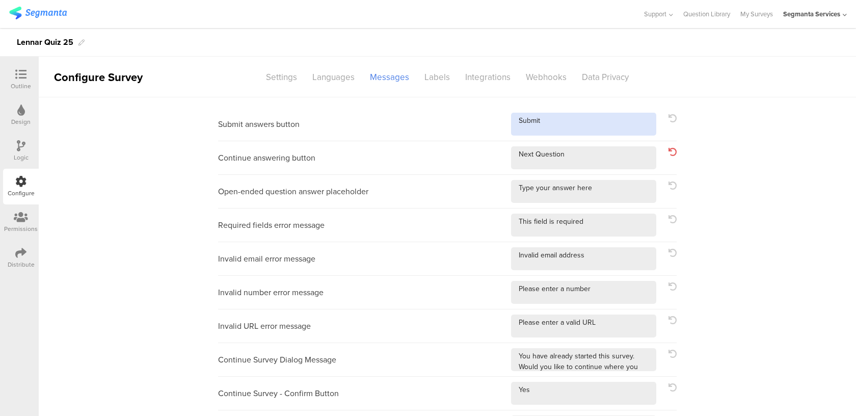
drag, startPoint x: 558, startPoint y: 125, endPoint x: 462, endPoint y: 111, distance: 96.8
click at [463, 111] on div "Submit answers button" at bounding box center [447, 124] width 458 height 34
paste textarea "Next Question"
type textarea "Next Question"
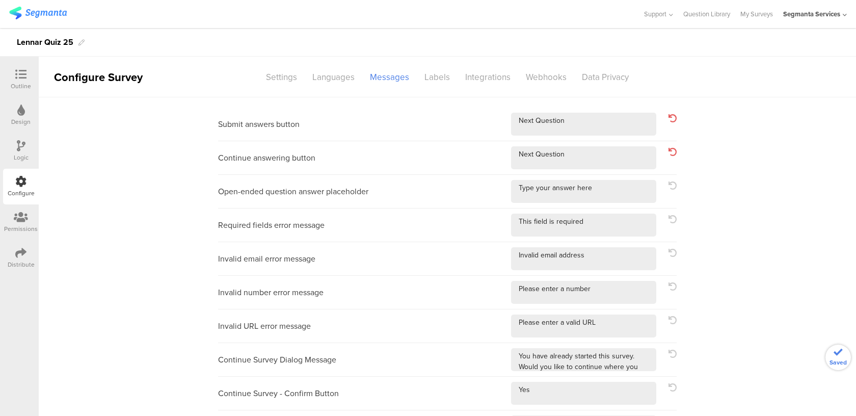
click at [30, 75] on div at bounding box center [21, 75] width 20 height 13
